Goal: Information Seeking & Learning: Learn about a topic

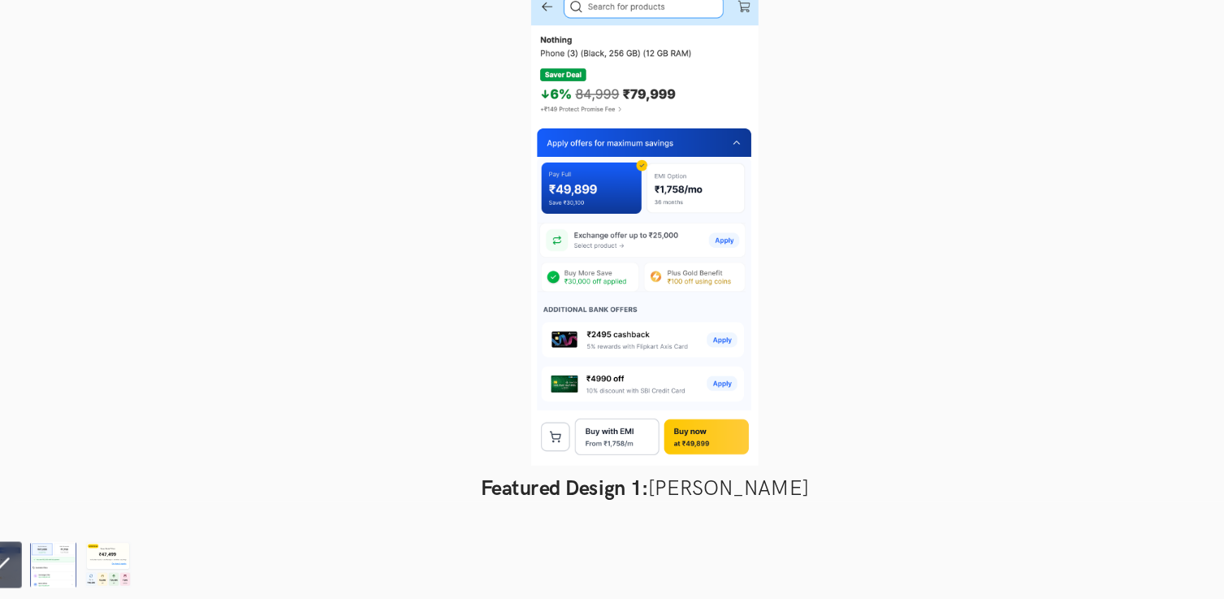
scroll to position [619, 0]
click at [92, 559] on img at bounding box center [94, 568] width 41 height 41
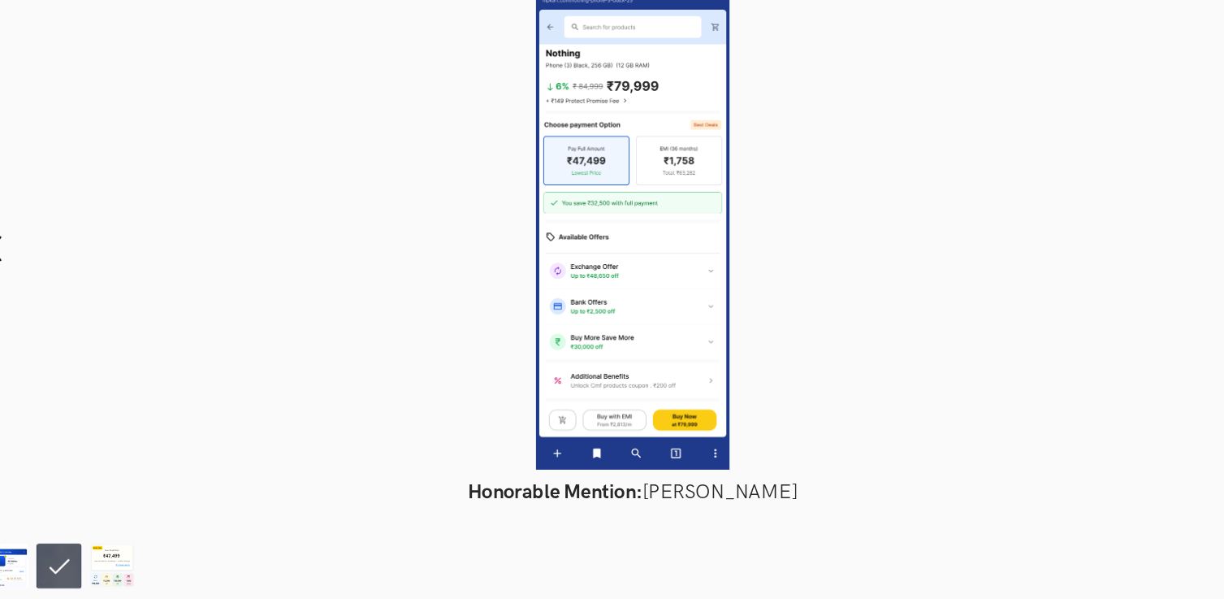
scroll to position [609, 0]
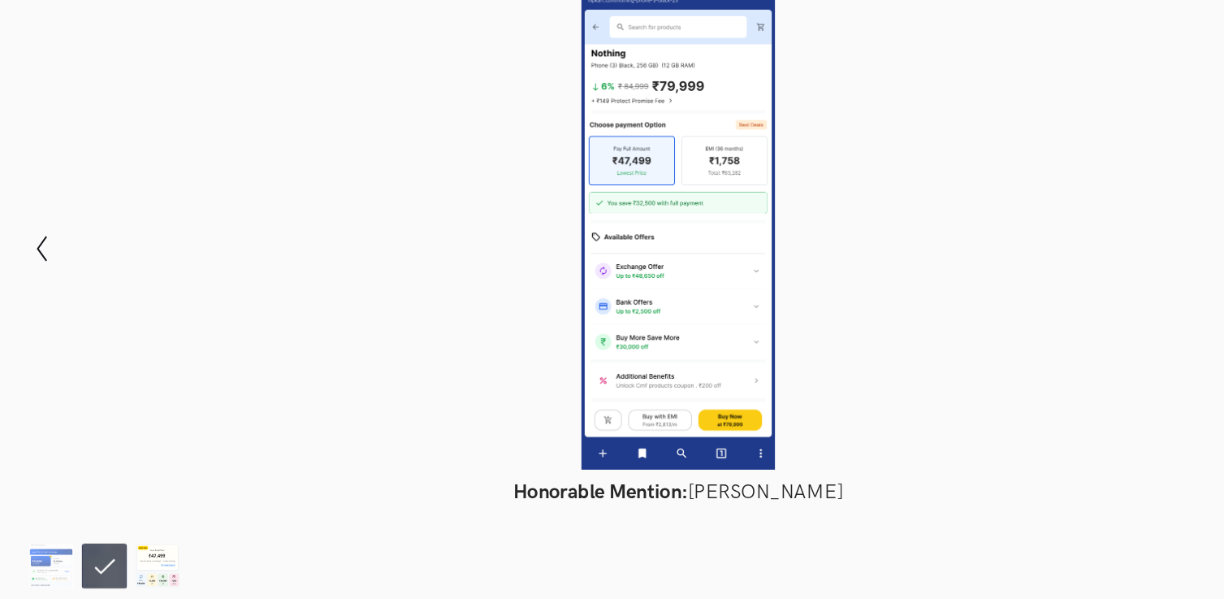
click at [139, 559] on img at bounding box center [142, 568] width 41 height 41
click at [148, 565] on img at bounding box center [142, 568] width 41 height 41
click at [141, 574] on img at bounding box center [142, 568] width 41 height 41
click at [139, 565] on img at bounding box center [142, 568] width 41 height 41
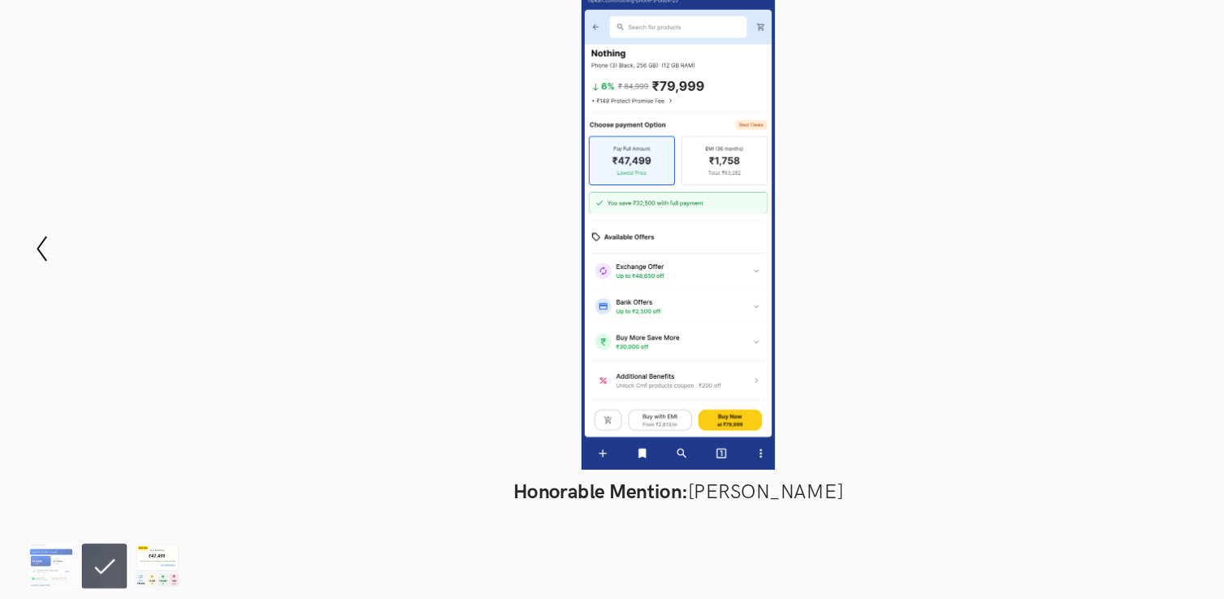
click at [139, 565] on img at bounding box center [142, 568] width 41 height 41
click at [43, 571] on img at bounding box center [46, 568] width 41 height 41
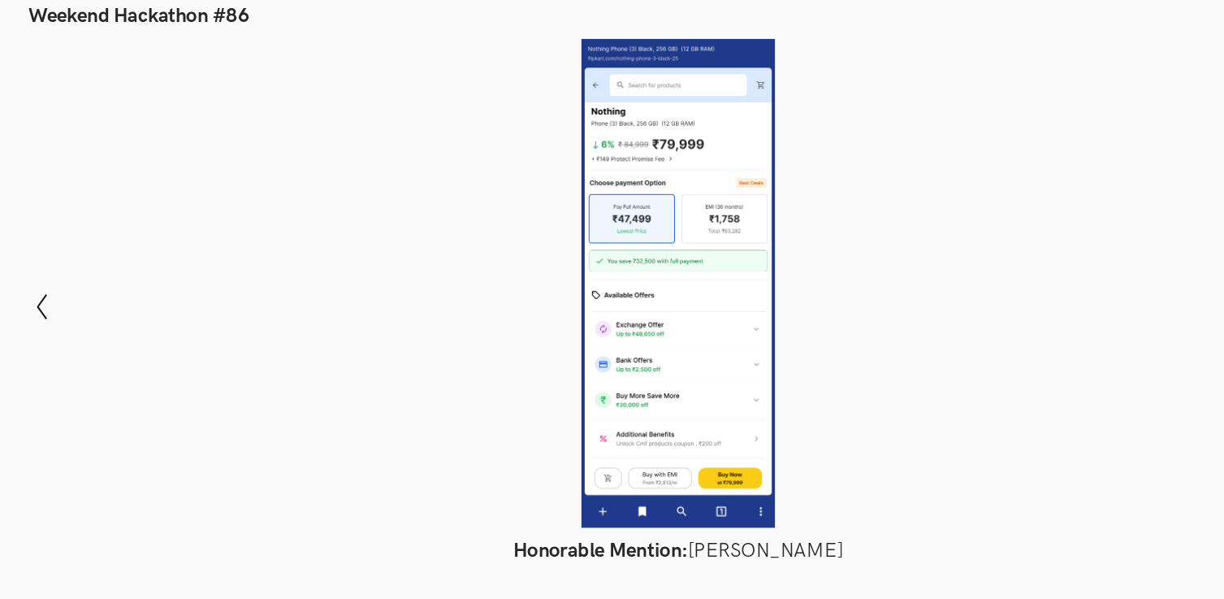
scroll to position [1013, 0]
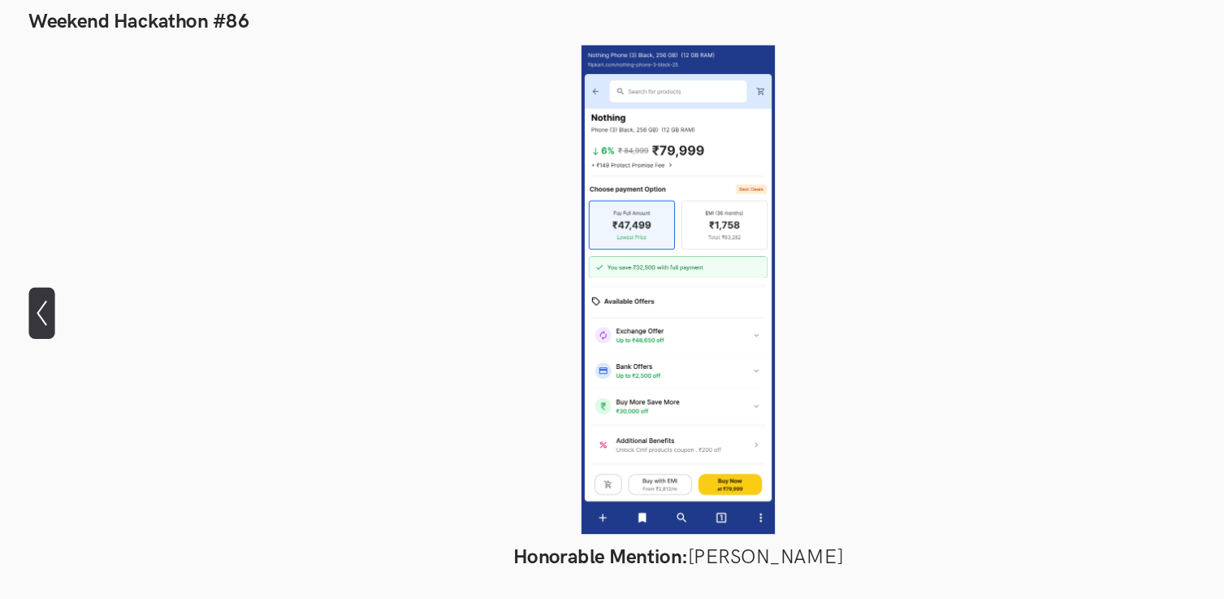
click at [40, 284] on icon "Show previous slide" at bounding box center [38, 283] width 24 height 24
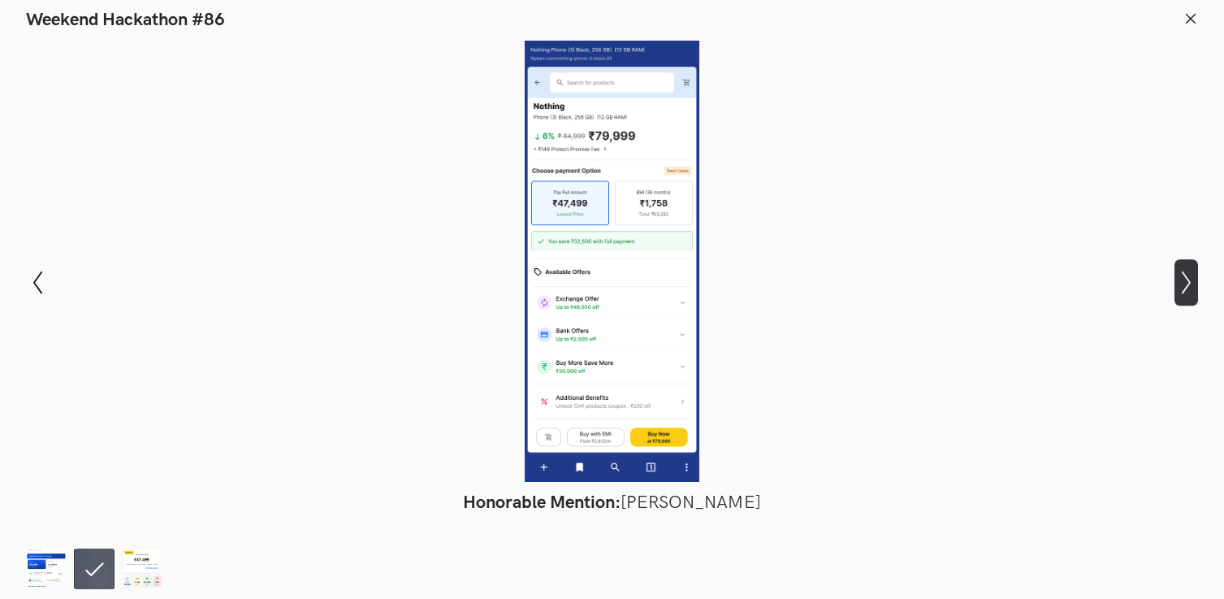
click at [1183, 281] on icon "Show next slide" at bounding box center [1187, 283] width 24 height 24
click at [127, 574] on img at bounding box center [142, 568] width 41 height 41
click at [144, 564] on img at bounding box center [142, 568] width 41 height 41
click at [48, 561] on img at bounding box center [46, 568] width 41 height 41
click at [1177, 283] on icon "Show next slide" at bounding box center [1187, 283] width 24 height 24
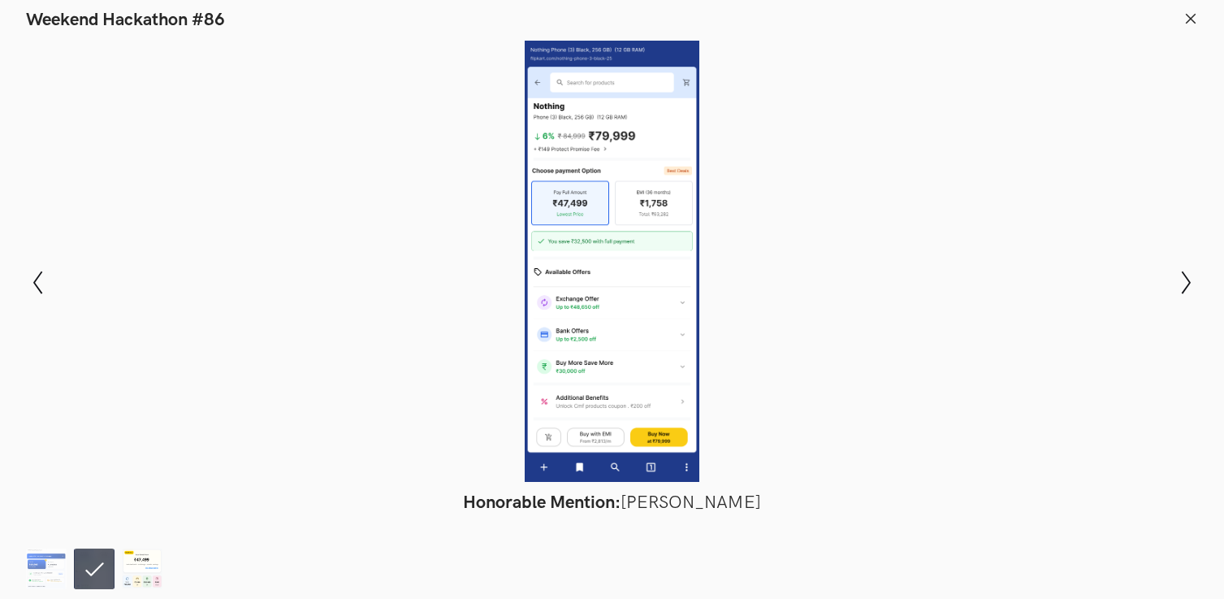
click at [149, 567] on img at bounding box center [142, 568] width 41 height 41
click at [56, 570] on img at bounding box center [46, 568] width 41 height 41
click at [46, 277] on icon "Show previous slide" at bounding box center [38, 283] width 24 height 24
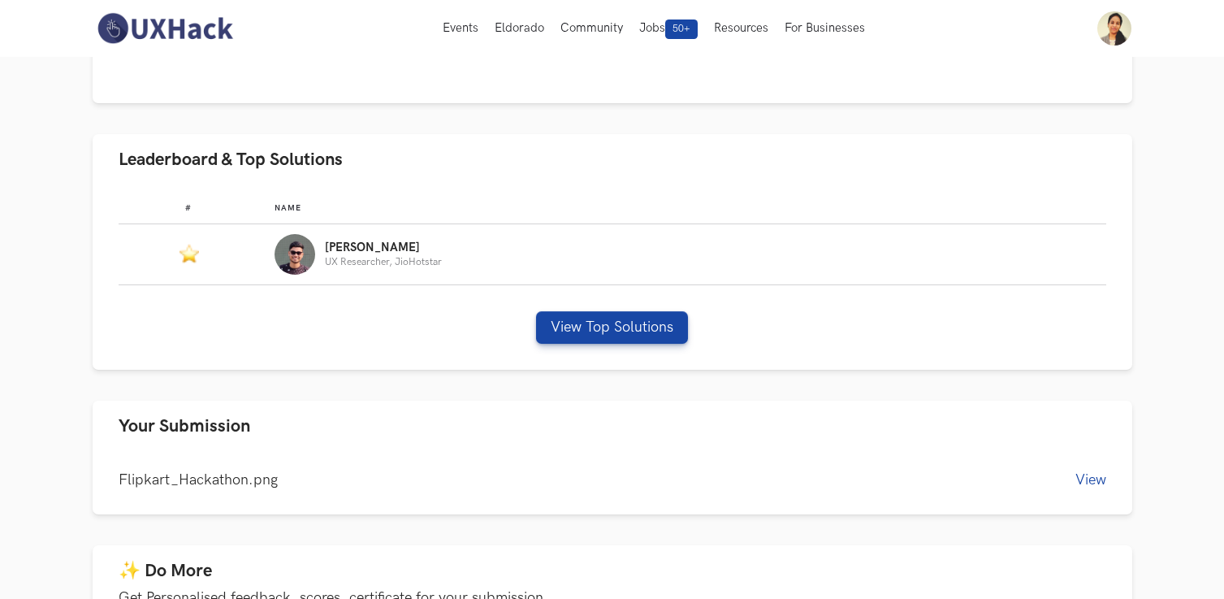
scroll to position [401, 0]
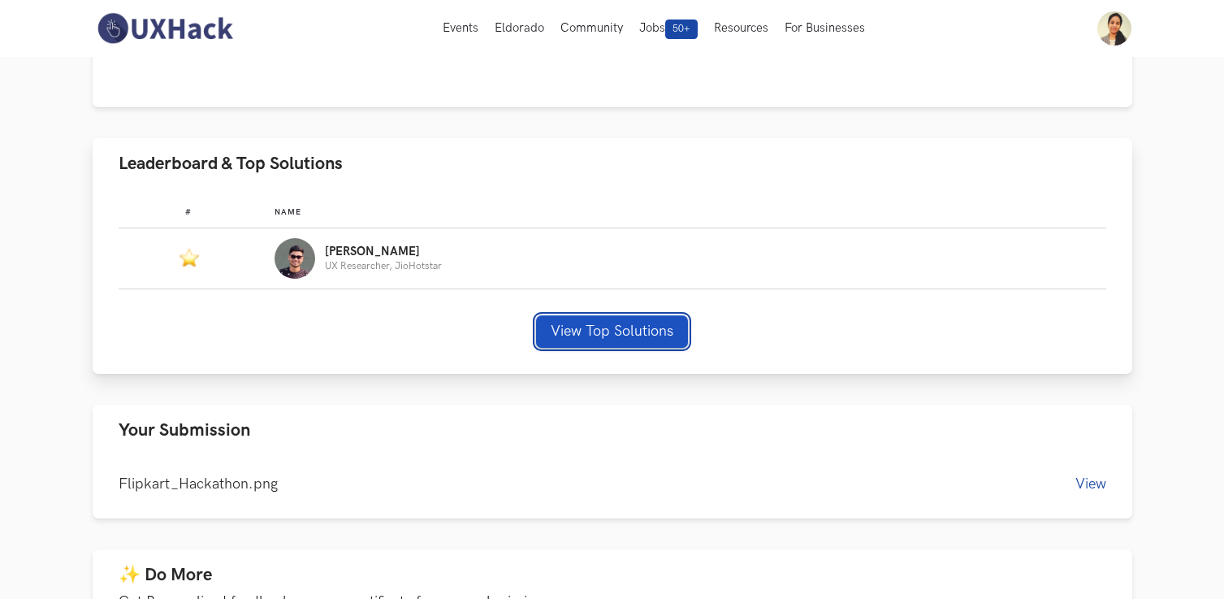
click at [595, 338] on button "View Top Solutions" at bounding box center [612, 331] width 152 height 32
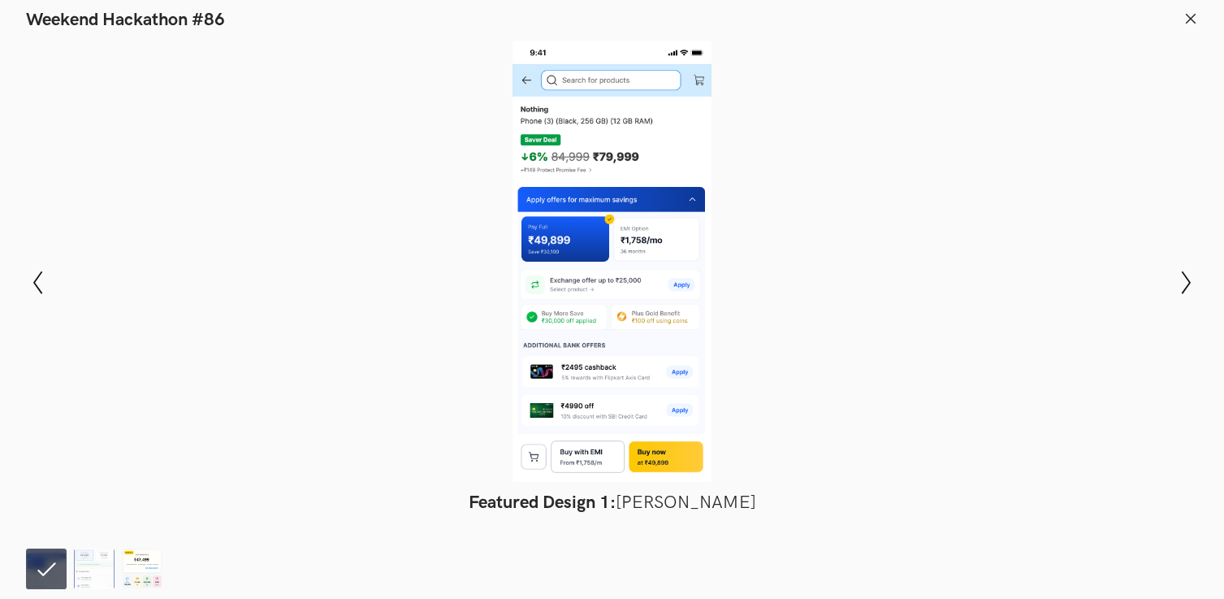
click at [134, 575] on img at bounding box center [142, 568] width 41 height 41
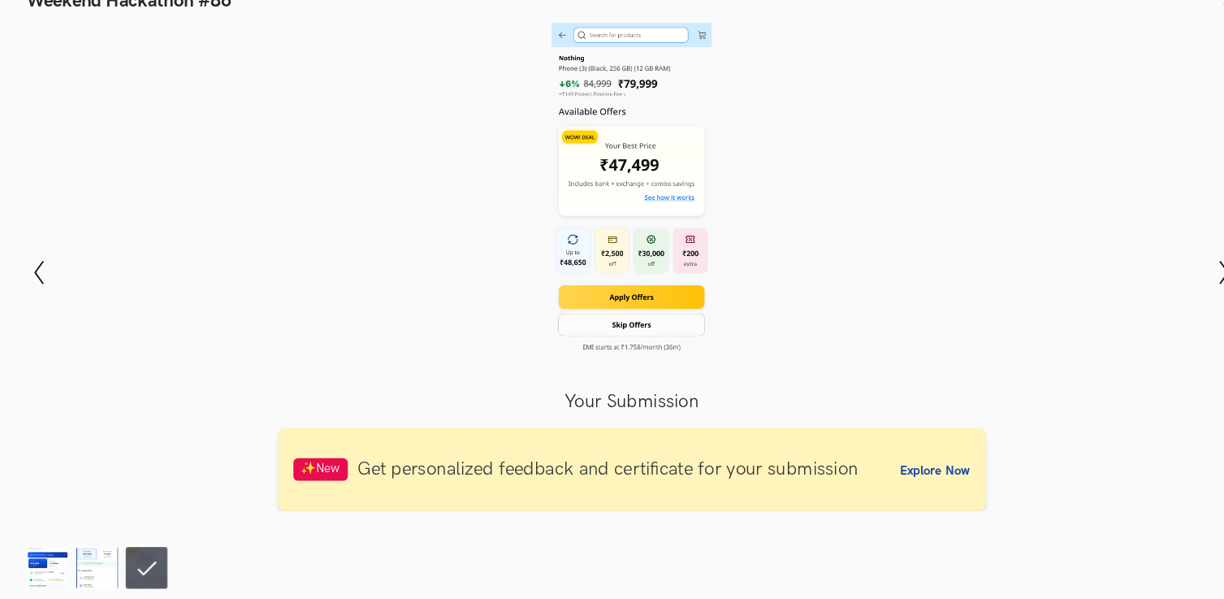
scroll to position [632, 0]
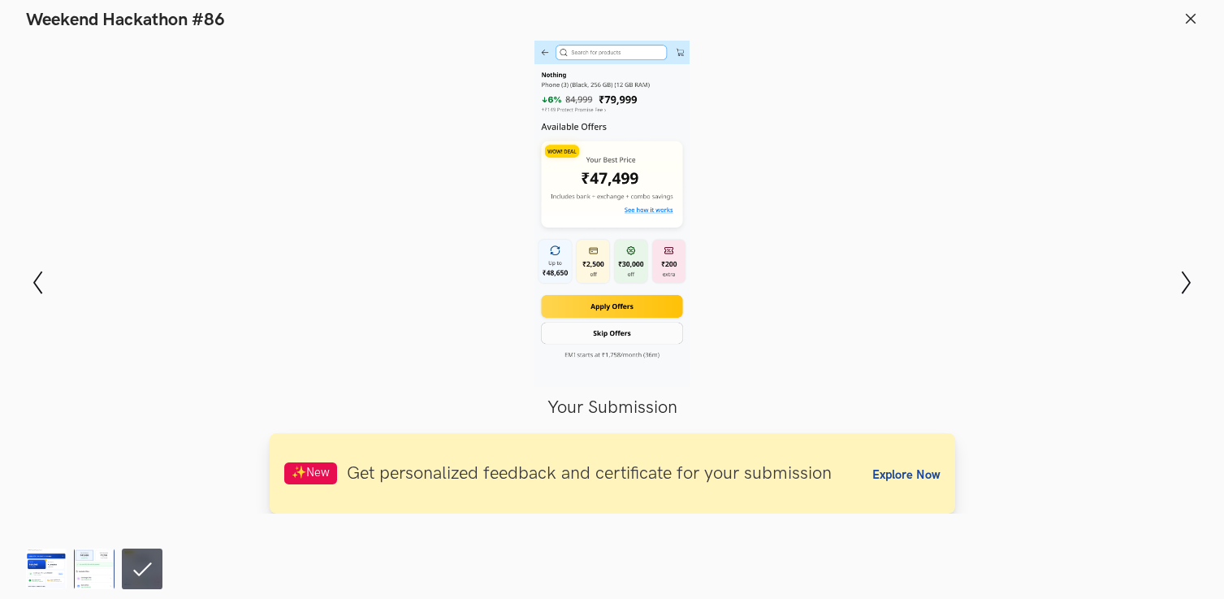
click at [907, 474] on span "Explore Now" at bounding box center [907, 475] width 68 height 14
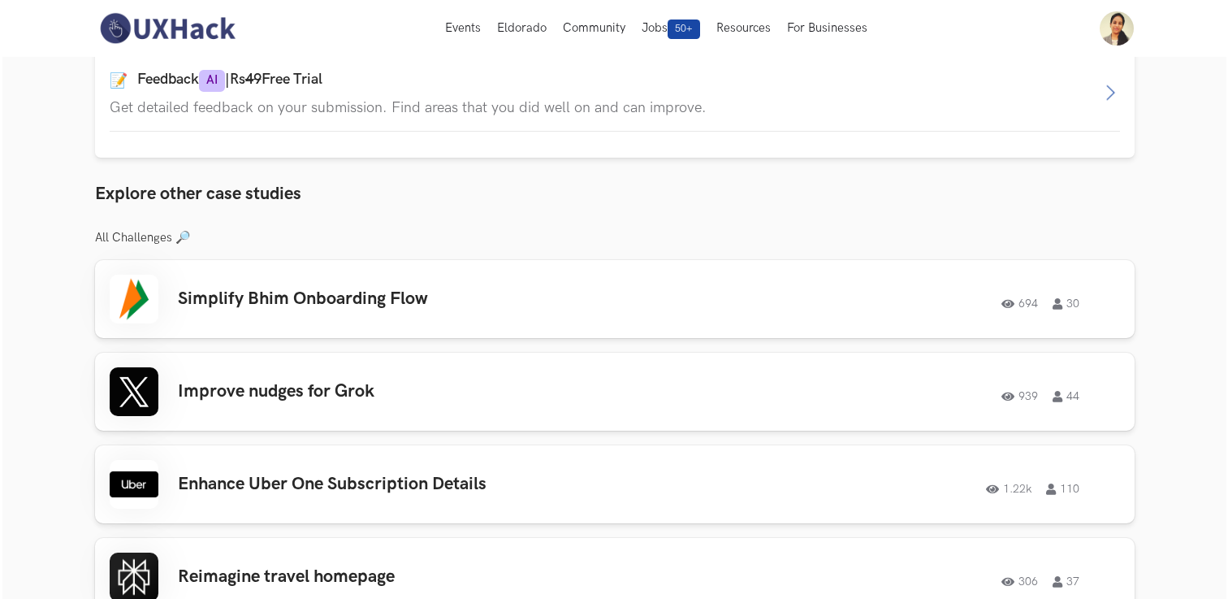
scroll to position [1062, 0]
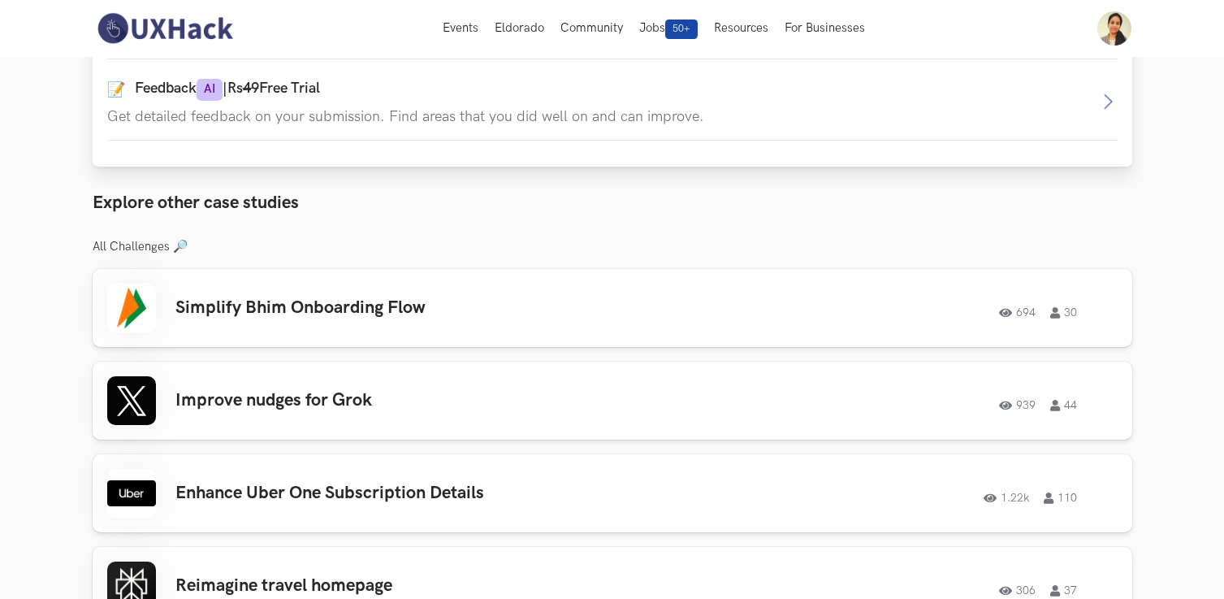
click at [1114, 98] on icon "button" at bounding box center [1107, 101] width 19 height 19
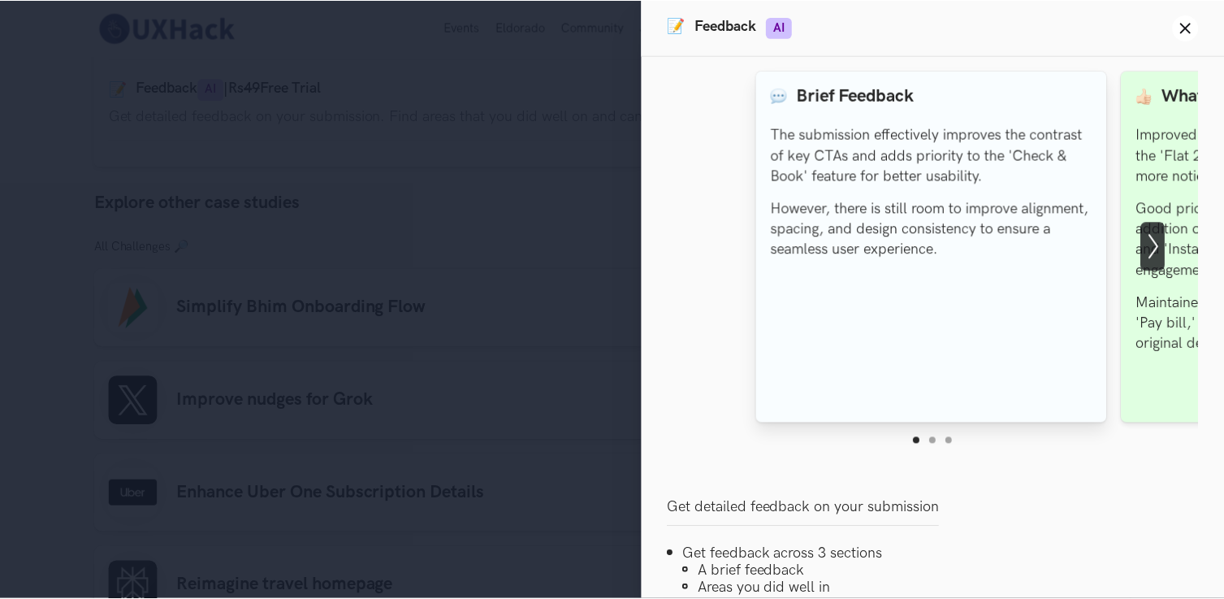
scroll to position [0, 0]
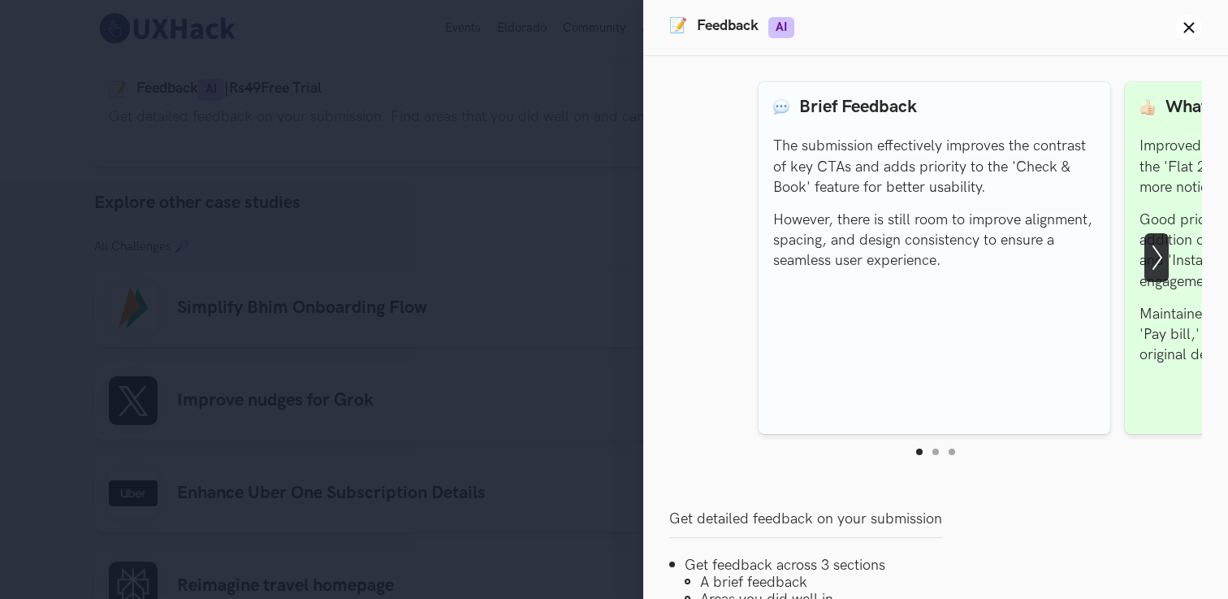
click at [1154, 249] on icon "Show next slide" at bounding box center [1157, 257] width 24 height 24
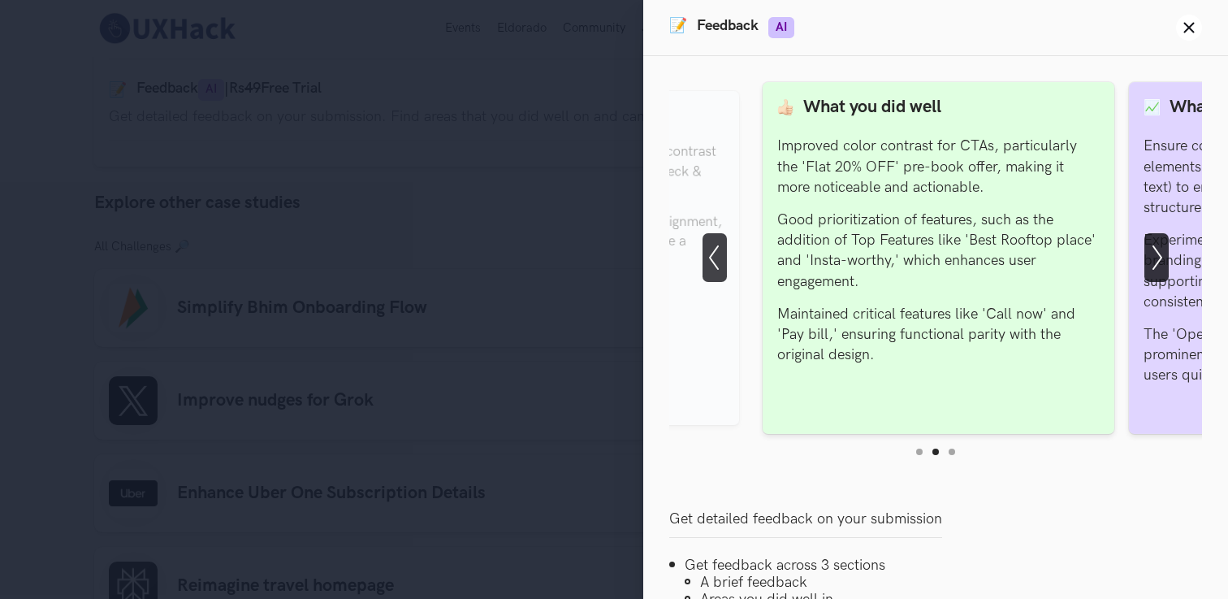
click at [1154, 249] on icon "Show next slide" at bounding box center [1157, 257] width 24 height 24
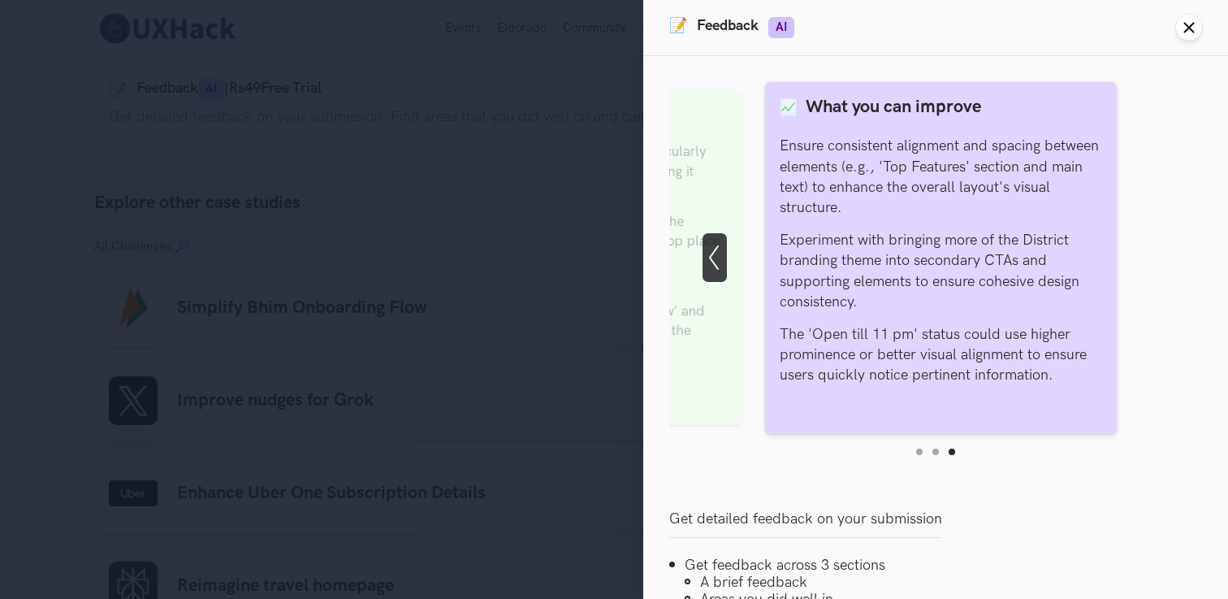
click at [1193, 30] on line at bounding box center [1189, 28] width 9 height 9
